Goal: Task Accomplishment & Management: Manage account settings

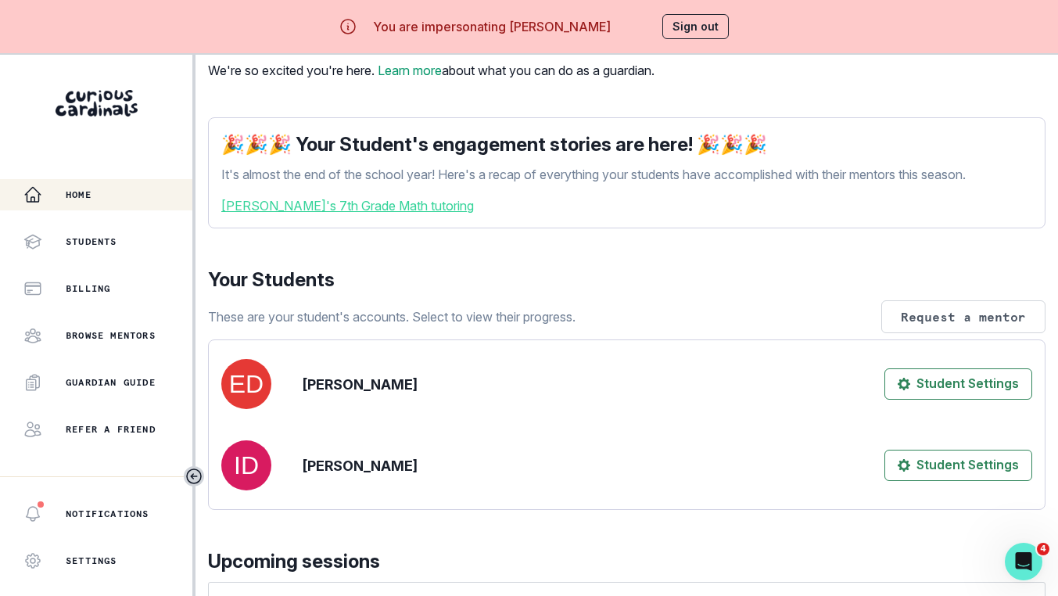
scroll to position [156, 0]
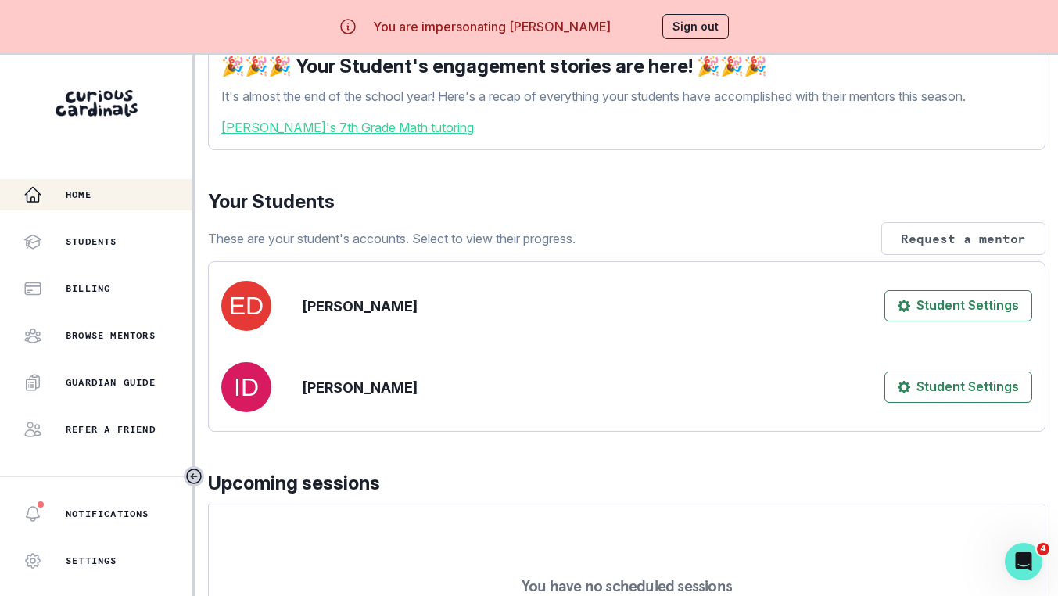
click at [68, 276] on button "Billing" at bounding box center [96, 288] width 192 height 31
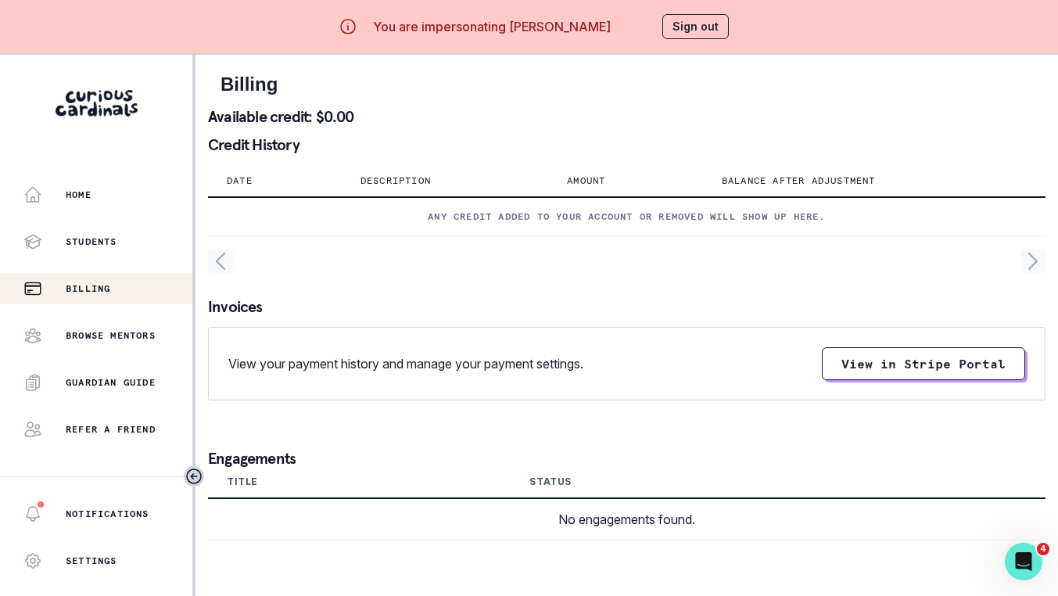
click at [76, 185] on div "Home" at bounding box center [107, 194] width 169 height 19
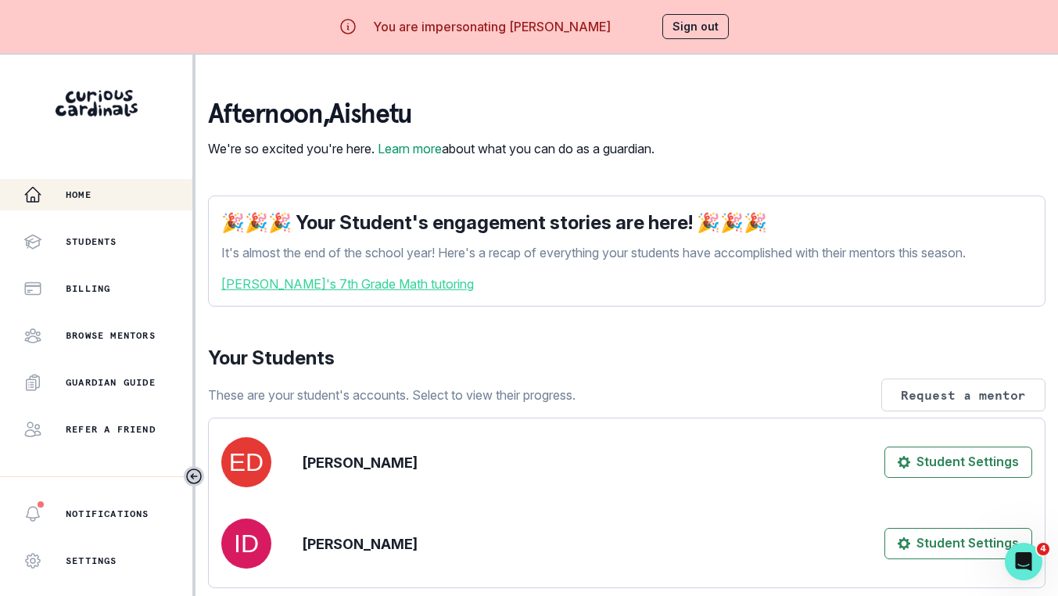
click at [694, 33] on button "Sign out" at bounding box center [695, 26] width 66 height 25
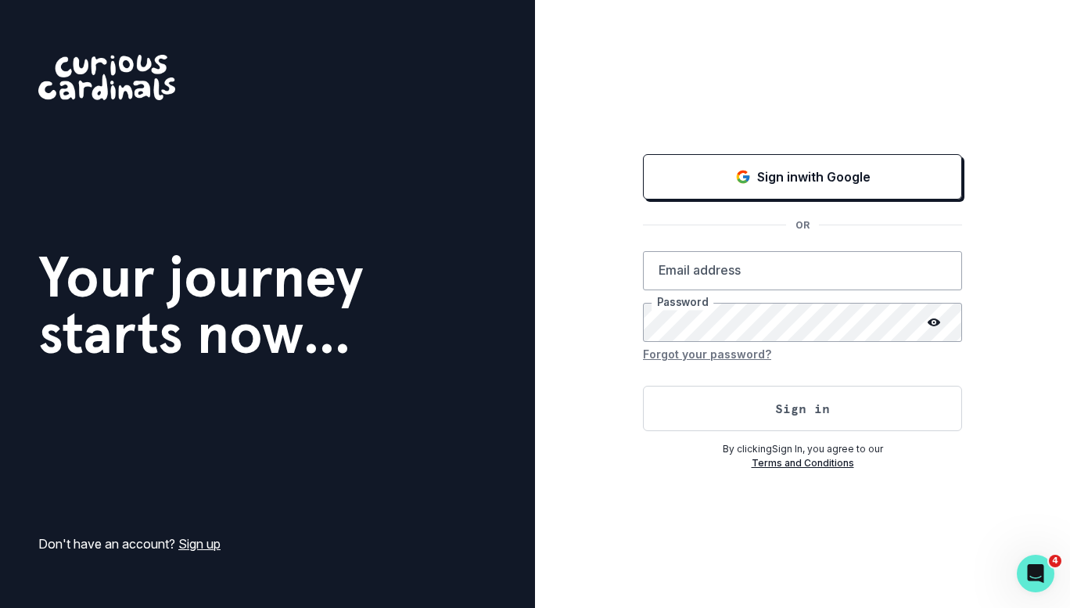
click at [863, 187] on button "Sign in with Google" at bounding box center [802, 176] width 319 height 45
